Goal: Information Seeking & Learning: Learn about a topic

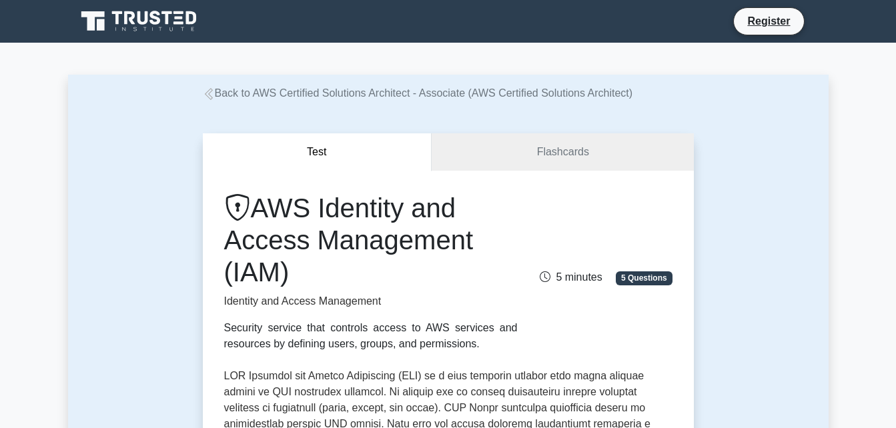
drag, startPoint x: 680, startPoint y: 198, endPoint x: 755, endPoint y: 113, distance: 113.9
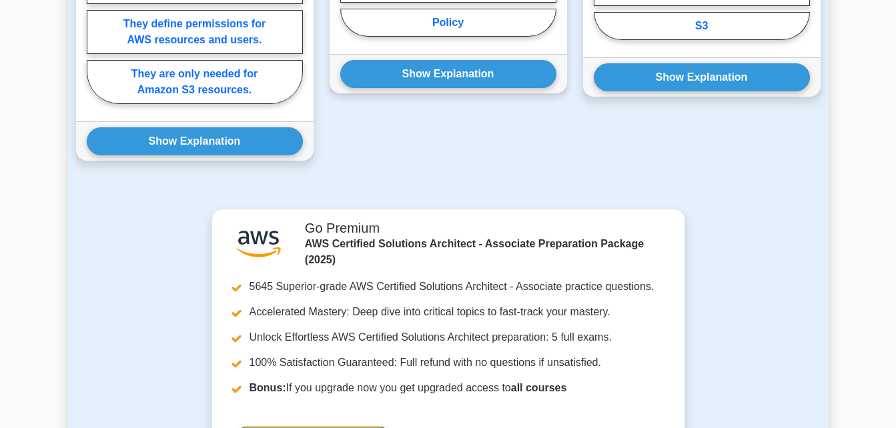
scroll to position [913, 0]
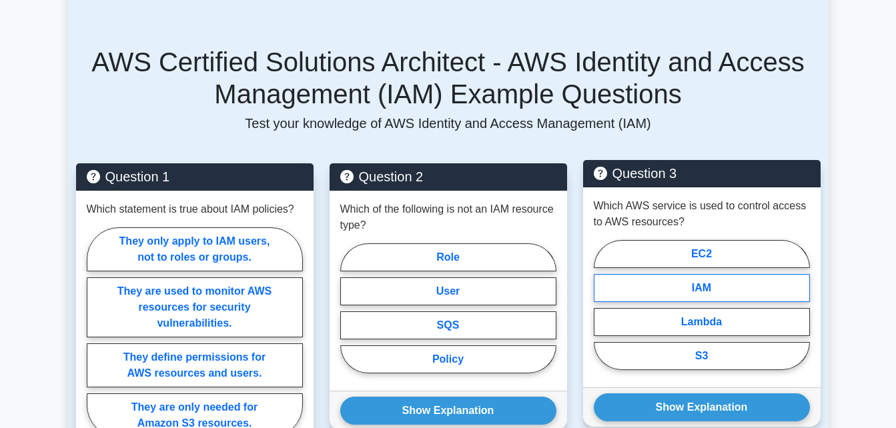
click at [698, 274] on label "IAM" at bounding box center [702, 288] width 216 height 28
click at [602, 305] on input "IAM" at bounding box center [598, 309] width 9 height 9
radio input "true"
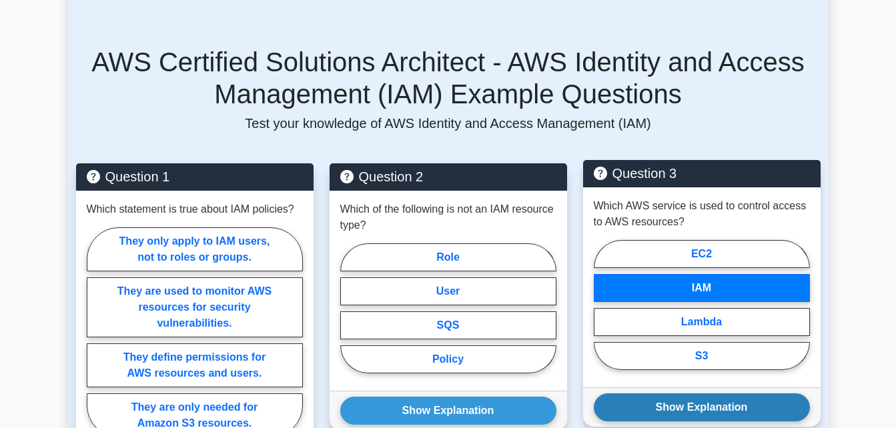
click at [704, 394] on button "Show Explanation" at bounding box center [702, 408] width 216 height 28
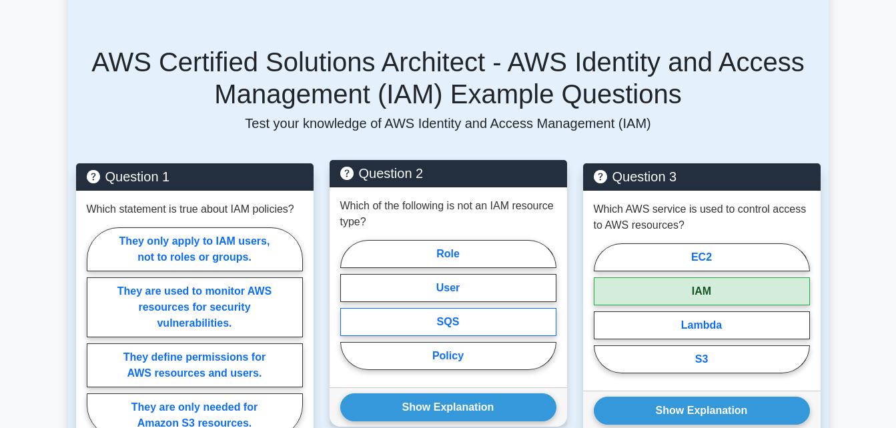
click at [472, 308] on label "SQS" at bounding box center [448, 322] width 216 height 28
click at [349, 305] on input "SQS" at bounding box center [344, 309] width 9 height 9
radio input "true"
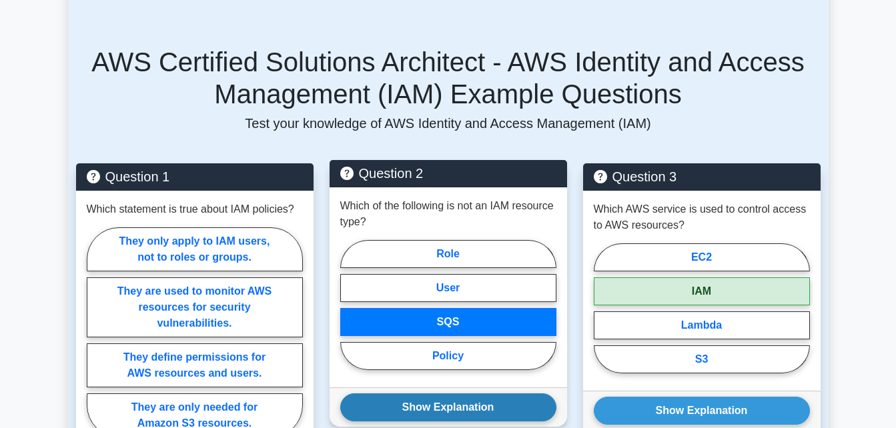
click at [486, 394] on button "Show Explanation" at bounding box center [448, 408] width 216 height 28
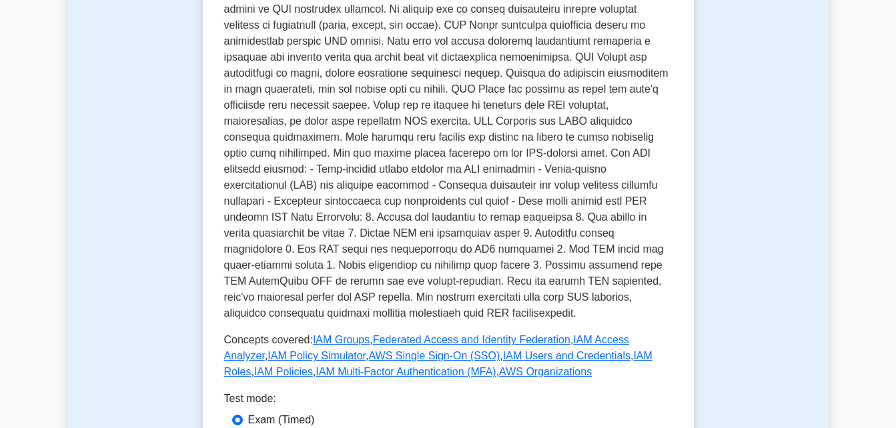
scroll to position [0, 0]
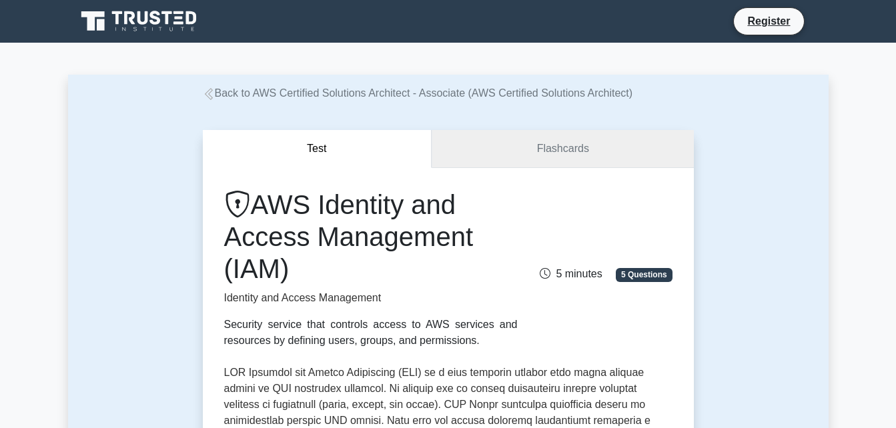
click at [516, 153] on link "Flashcards" at bounding box center [563, 149] width 262 height 38
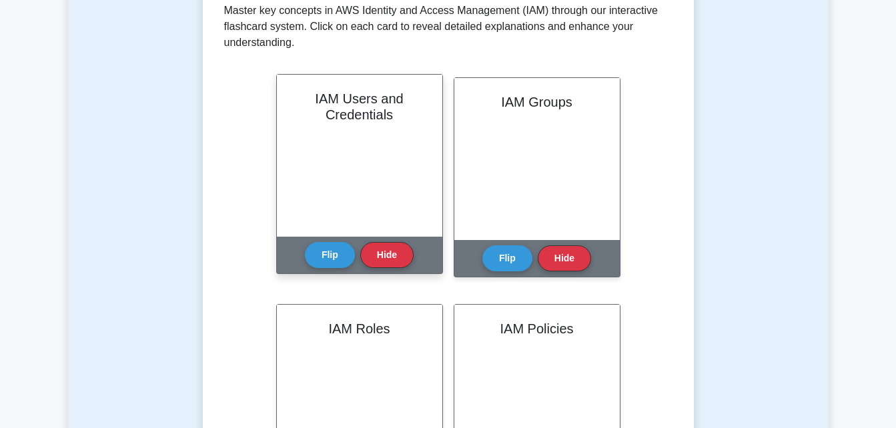
scroll to position [334, 0]
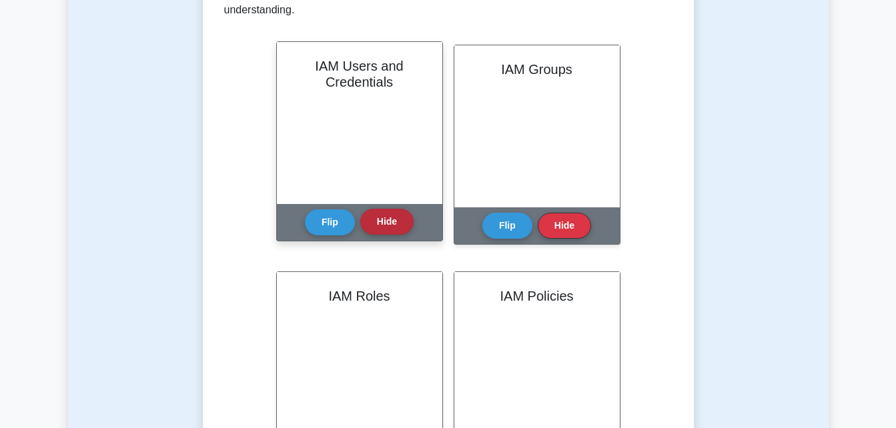
drag, startPoint x: 400, startPoint y: 212, endPoint x: 400, endPoint y: 219, distance: 7.3
click at [400, 213] on button "Hide" at bounding box center [386, 222] width 53 height 26
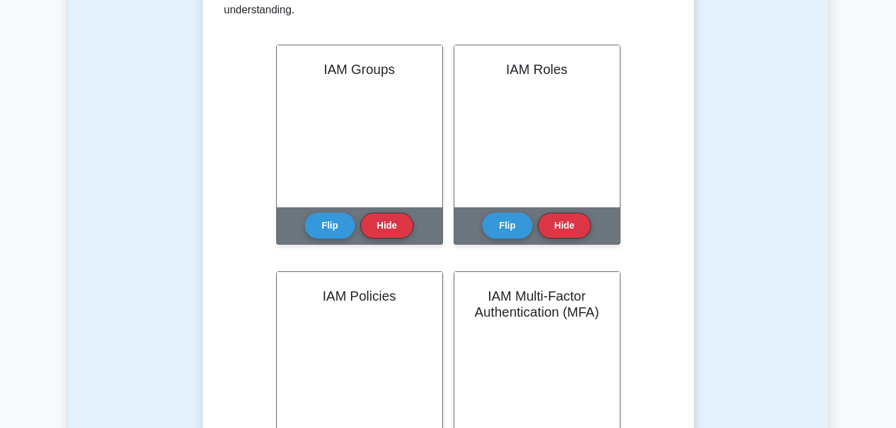
click at [397, 223] on button "Hide" at bounding box center [386, 226] width 53 height 26
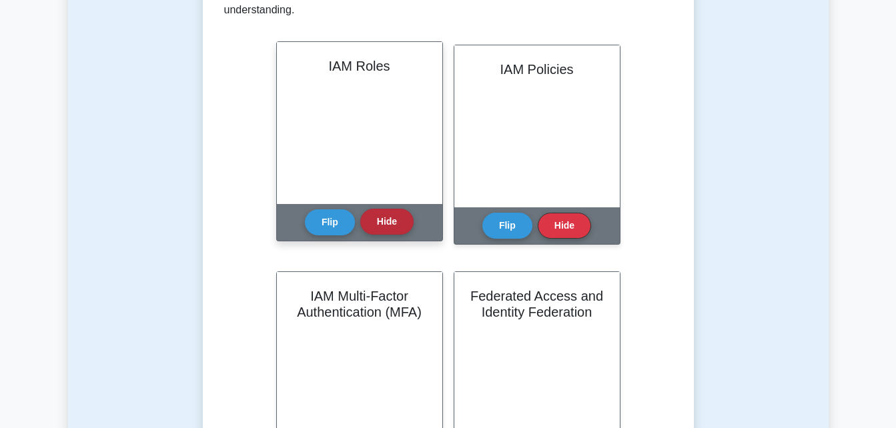
click at [397, 224] on button "Hide" at bounding box center [386, 222] width 53 height 26
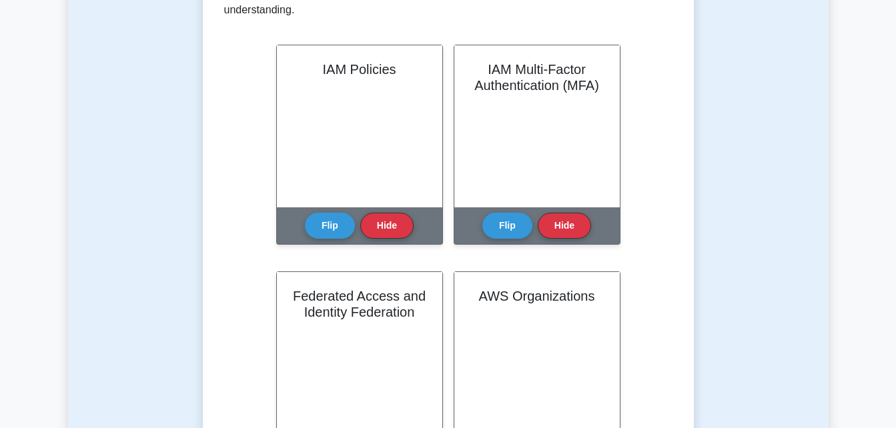
click at [397, 224] on button "Hide" at bounding box center [386, 226] width 53 height 26
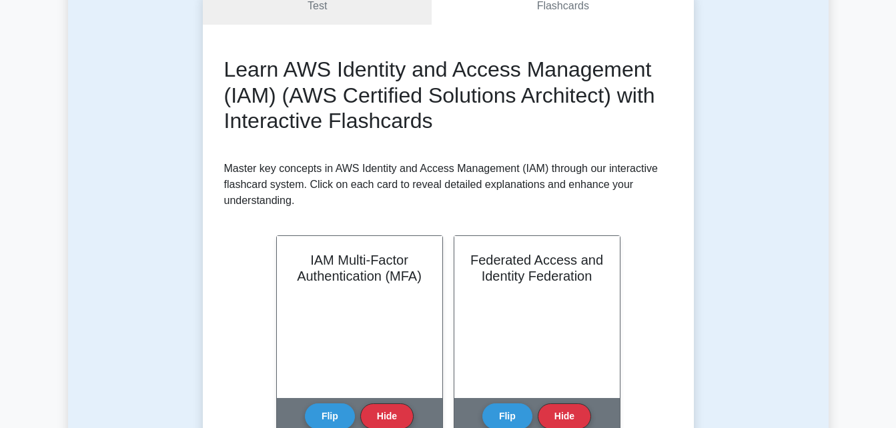
scroll to position [267, 0]
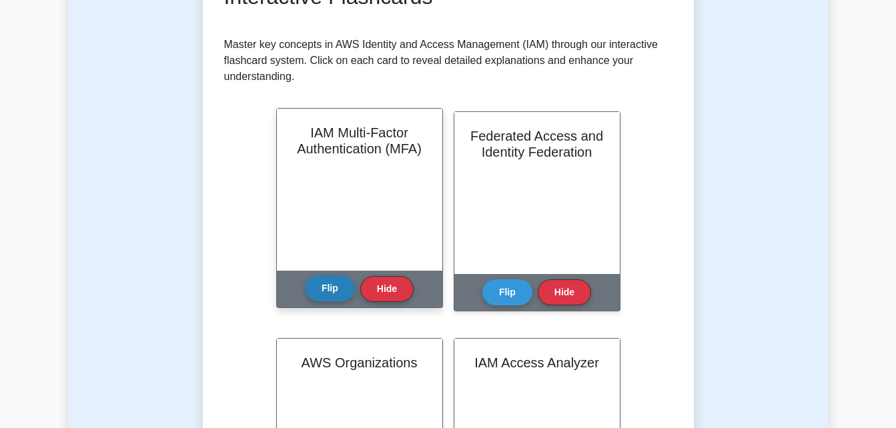
click at [328, 295] on button "Flip" at bounding box center [330, 289] width 50 height 26
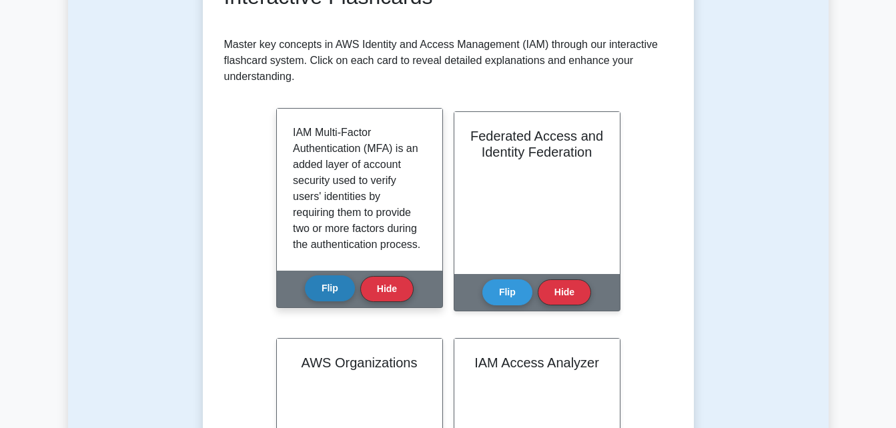
click at [330, 290] on button "Flip" at bounding box center [330, 289] width 50 height 26
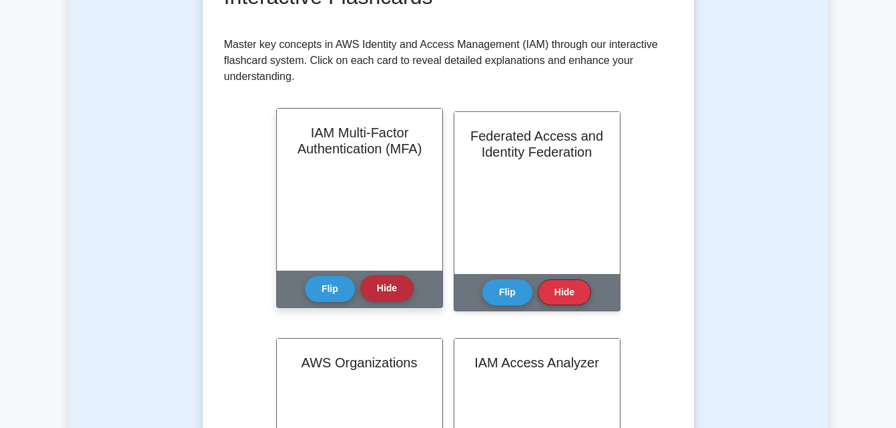
click at [397, 288] on button "Hide" at bounding box center [386, 289] width 53 height 26
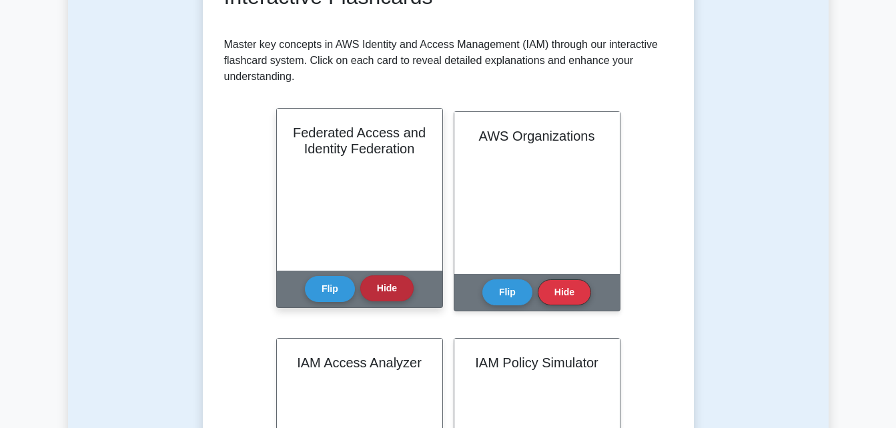
click at [397, 290] on button "Hide" at bounding box center [386, 289] width 53 height 26
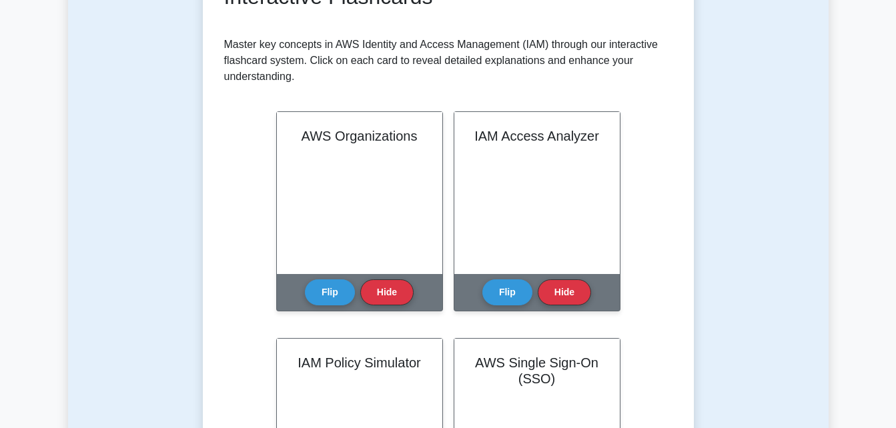
click at [397, 290] on button "Hide" at bounding box center [386, 293] width 53 height 26
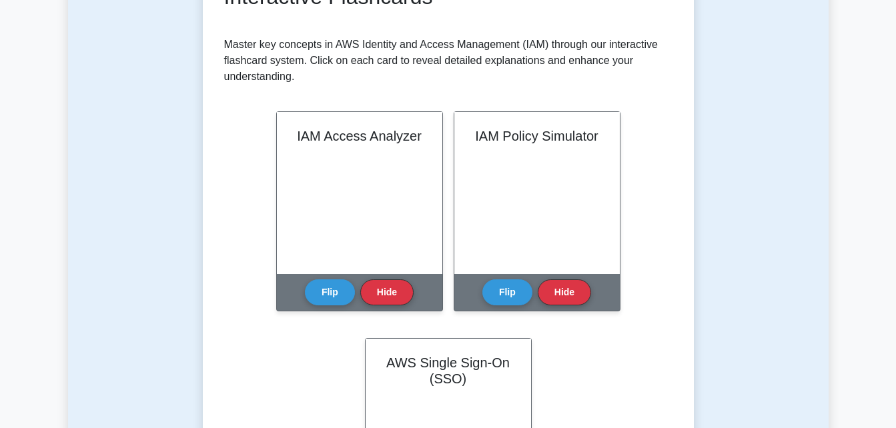
click at [397, 290] on button "Hide" at bounding box center [386, 293] width 53 height 26
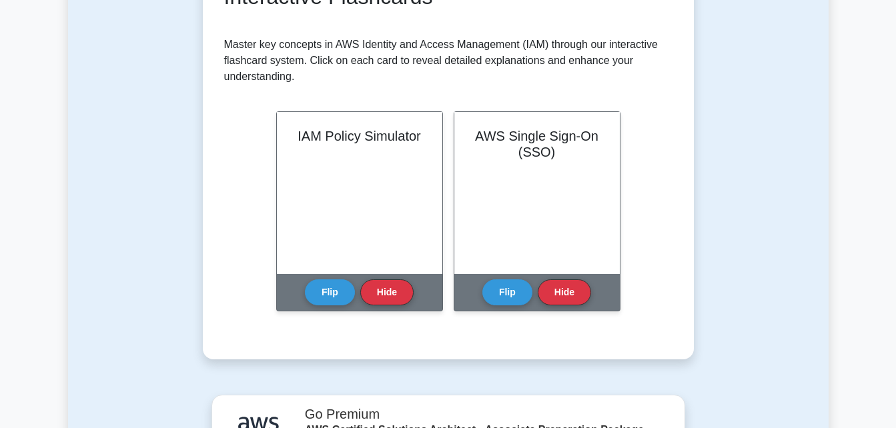
click at [397, 290] on button "Hide" at bounding box center [386, 293] width 53 height 26
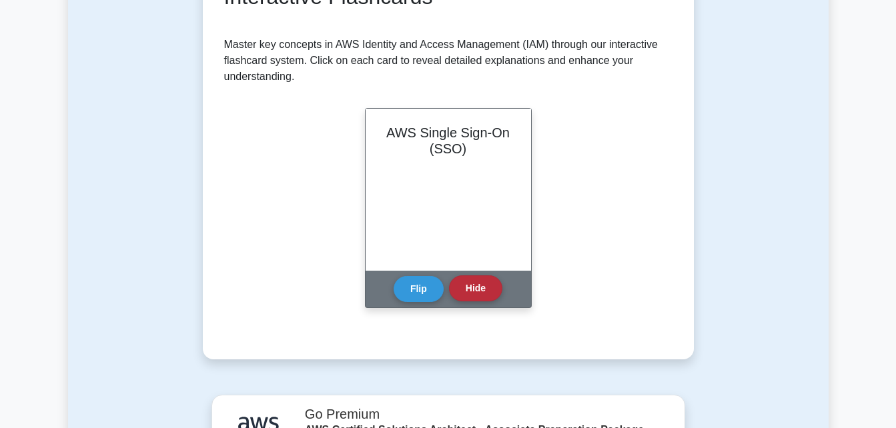
click at [484, 289] on button "Hide" at bounding box center [475, 289] width 53 height 26
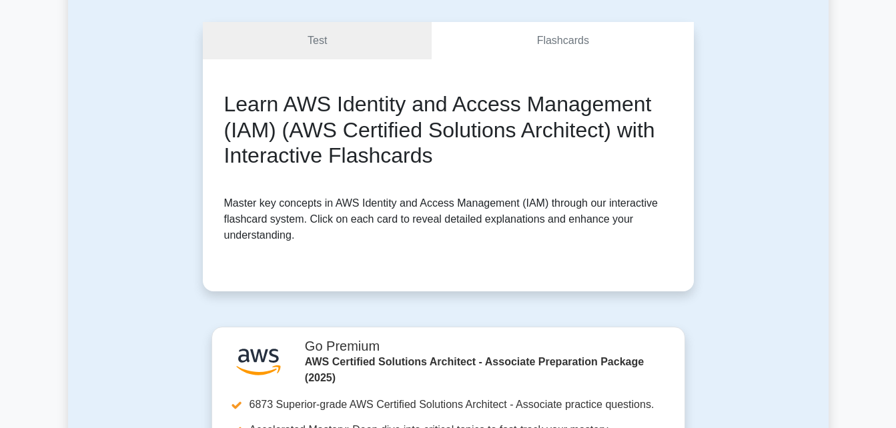
scroll to position [0, 0]
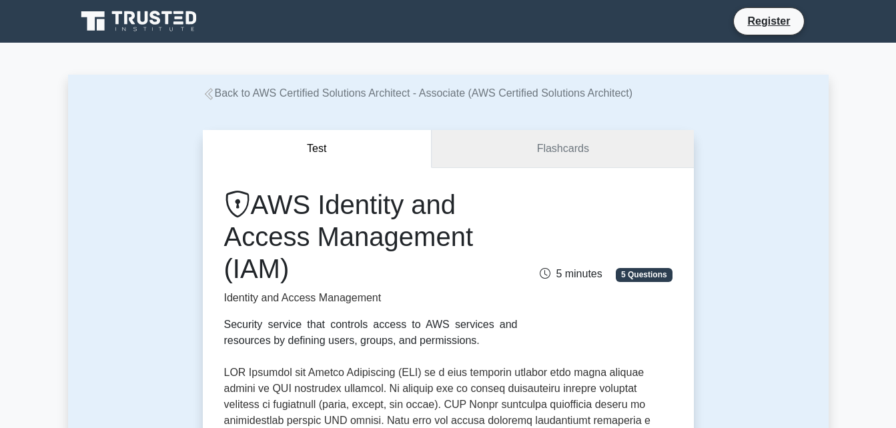
click at [534, 165] on link "Flashcards" at bounding box center [563, 149] width 262 height 38
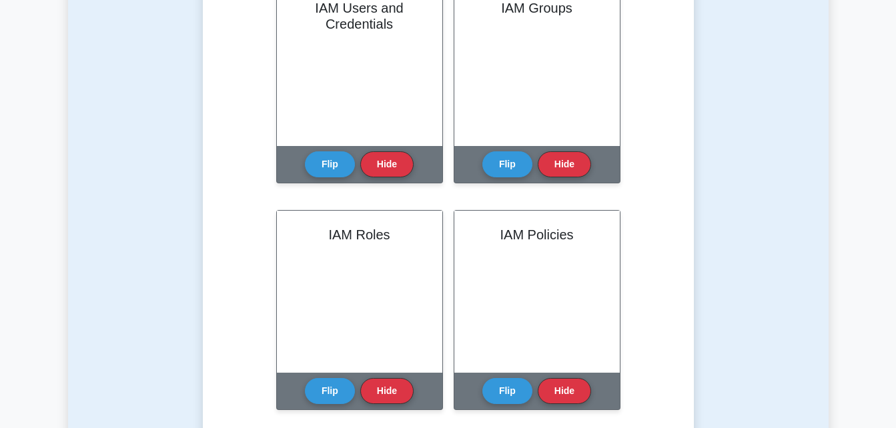
scroll to position [400, 0]
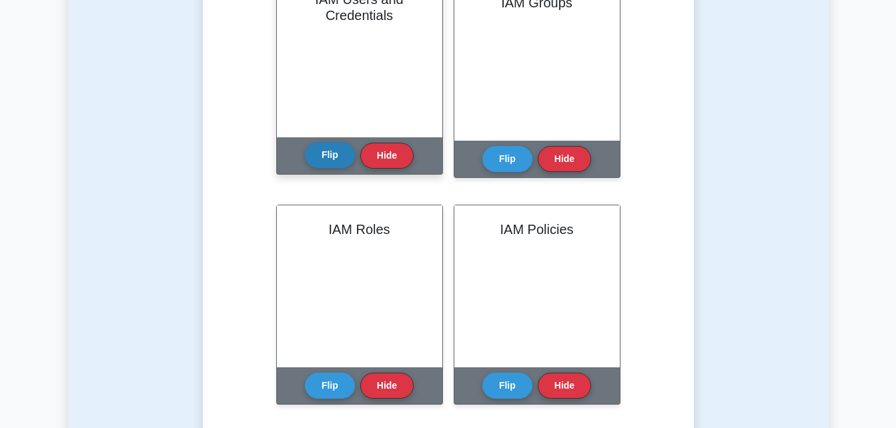
click at [338, 153] on button "Flip" at bounding box center [330, 155] width 50 height 26
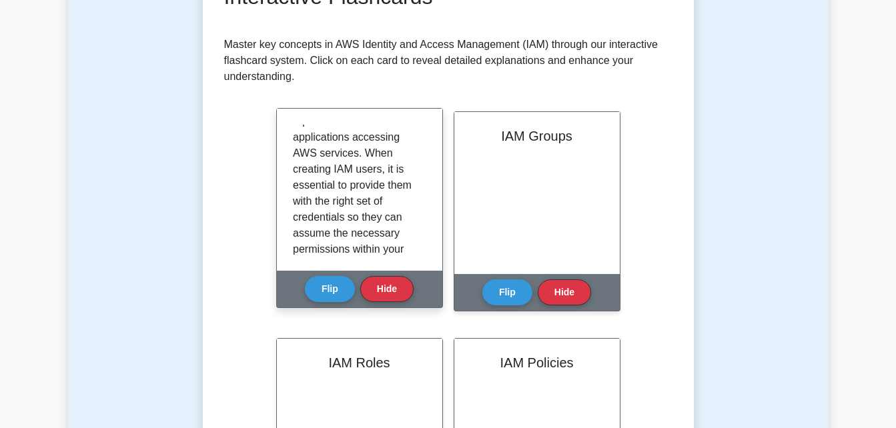
scroll to position [0, 0]
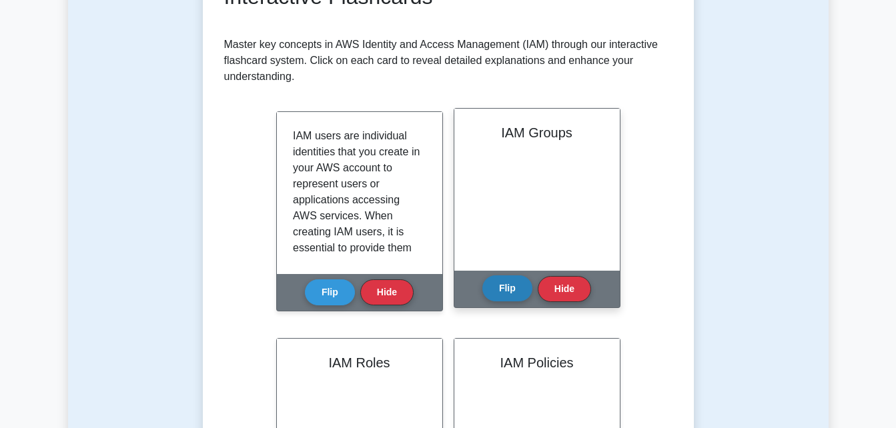
click at [512, 290] on button "Flip" at bounding box center [507, 289] width 50 height 26
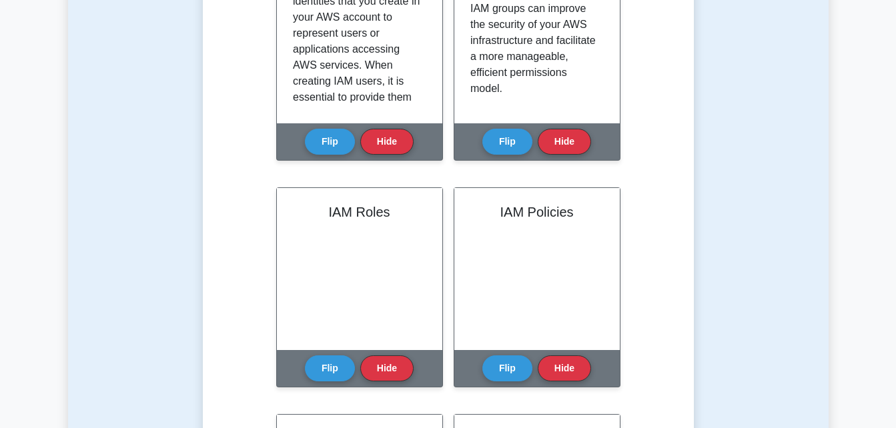
scroll to position [467, 0]
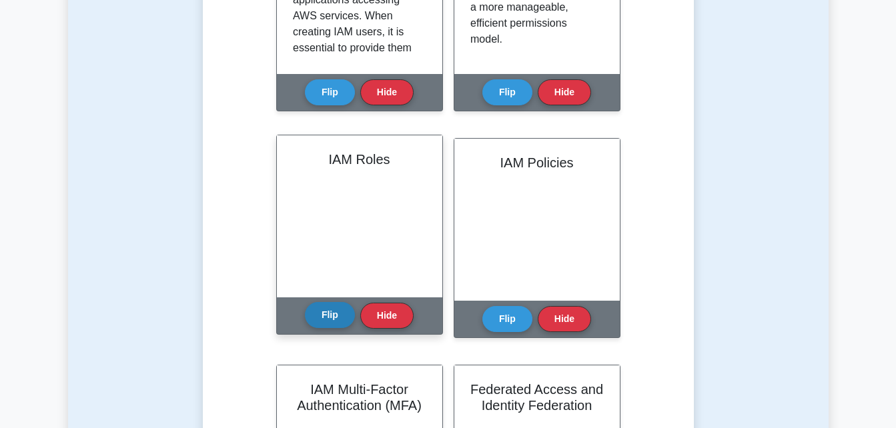
click at [334, 312] on button "Flip" at bounding box center [330, 315] width 50 height 26
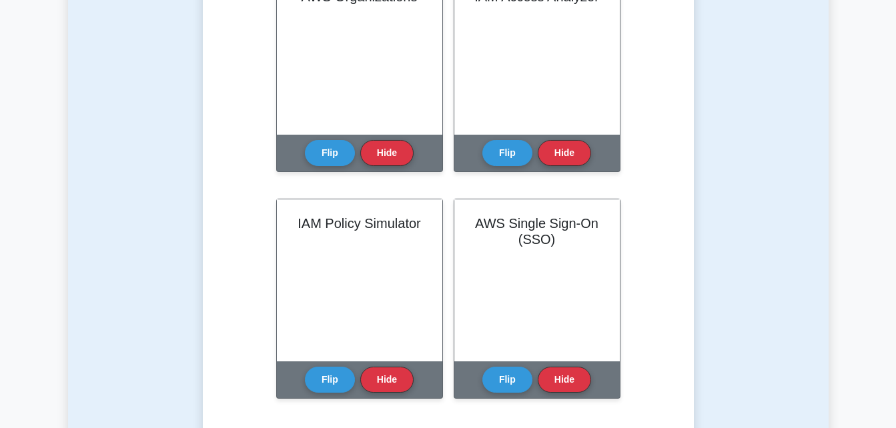
scroll to position [1067, 0]
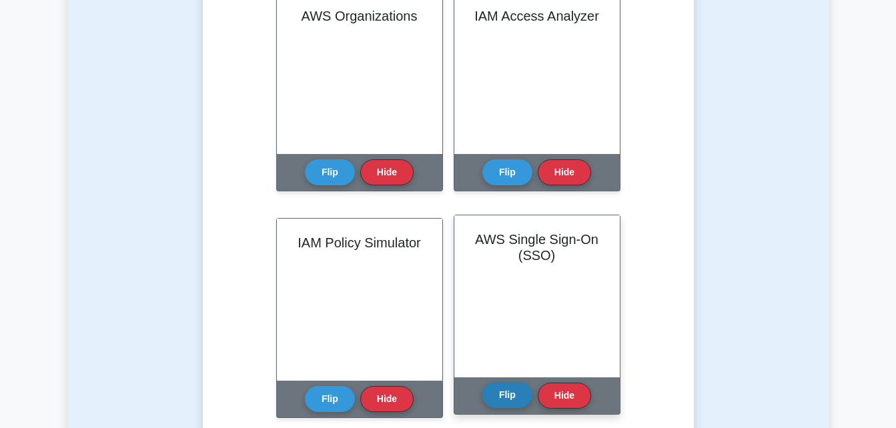
click at [504, 406] on button "Flip" at bounding box center [507, 395] width 50 height 26
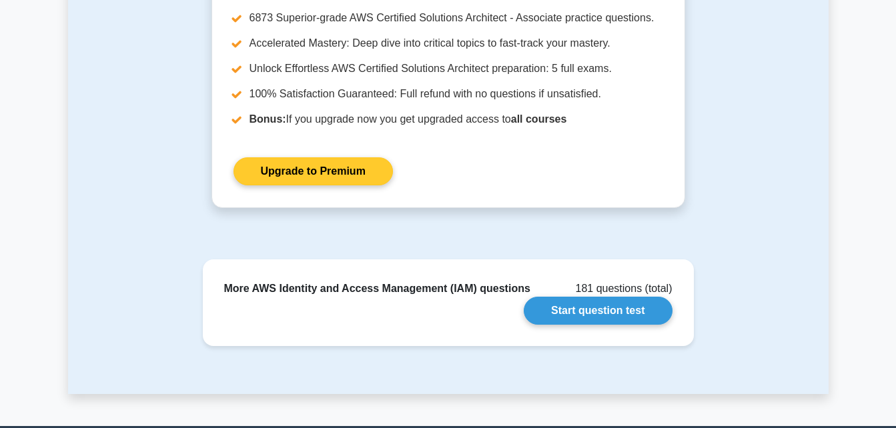
scroll to position [1668, 0]
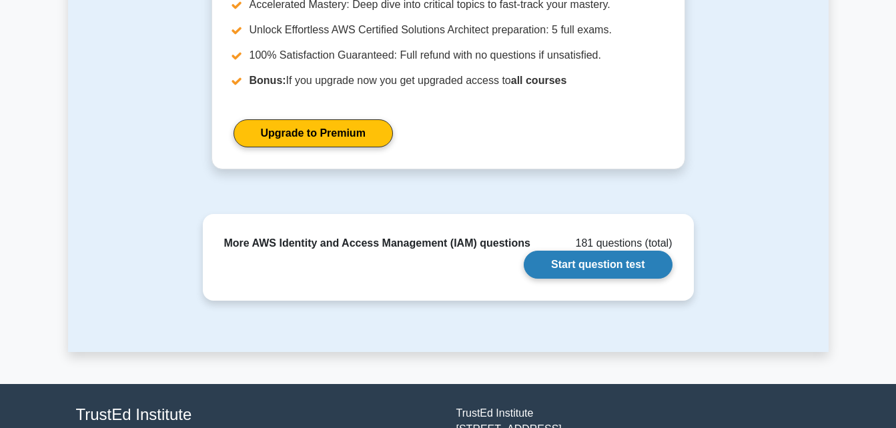
click at [590, 275] on link "Start question test" at bounding box center [598, 265] width 148 height 28
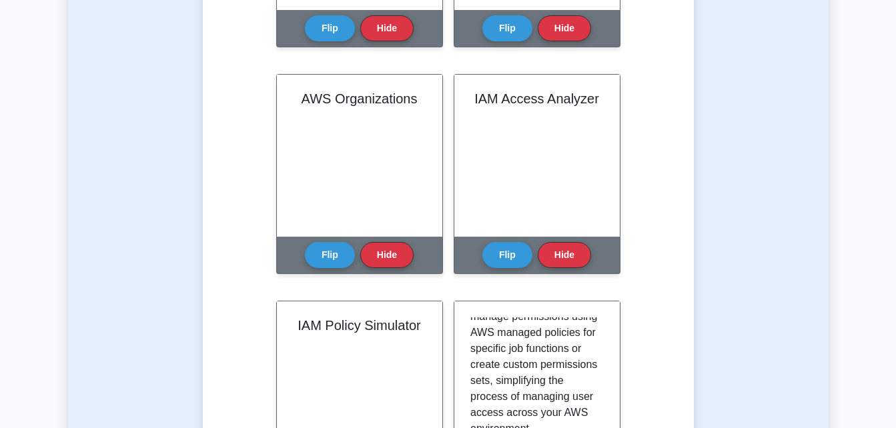
scroll to position [867, 0]
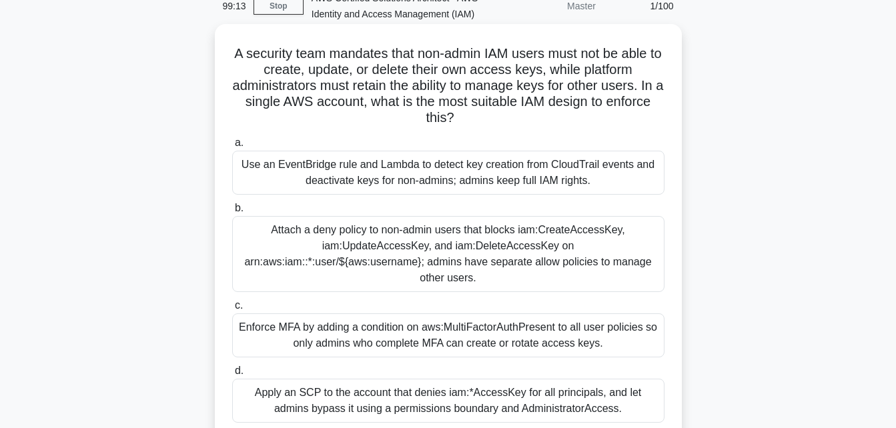
scroll to position [133, 0]
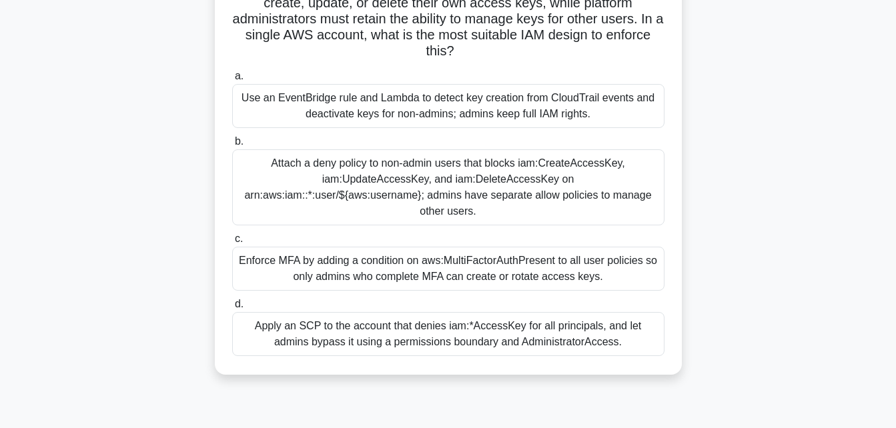
click at [303, 253] on div "Enforce MFA by adding a condition on aws:MultiFactorAuthPresent to all user pol…" at bounding box center [448, 269] width 432 height 44
click at [232, 243] on input "c. Enforce MFA by adding a condition on aws:MultiFactorAuthPresent to all user …" at bounding box center [232, 239] width 0 height 9
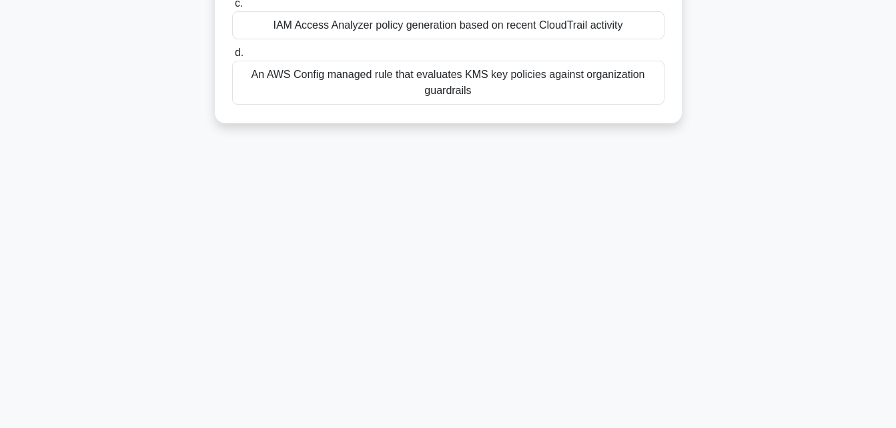
scroll to position [0, 0]
